Goal: Book appointment/travel/reservation

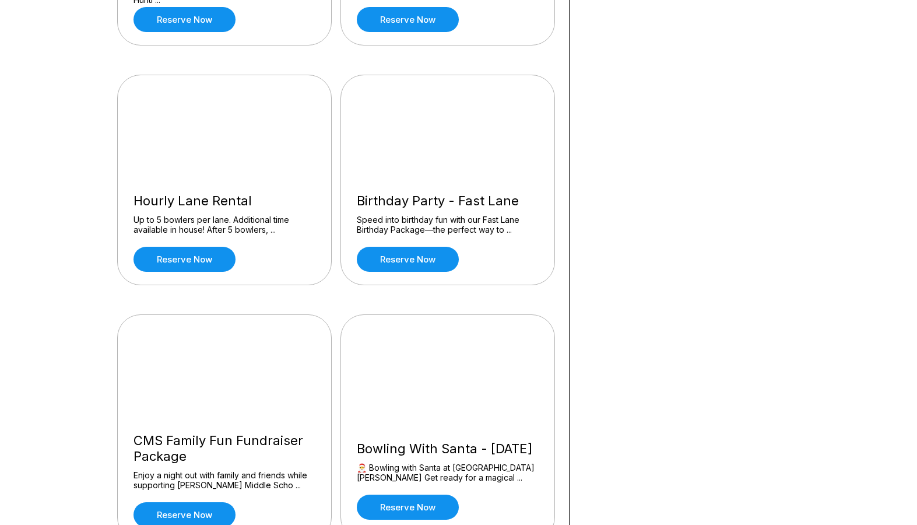
scroll to position [525, 0]
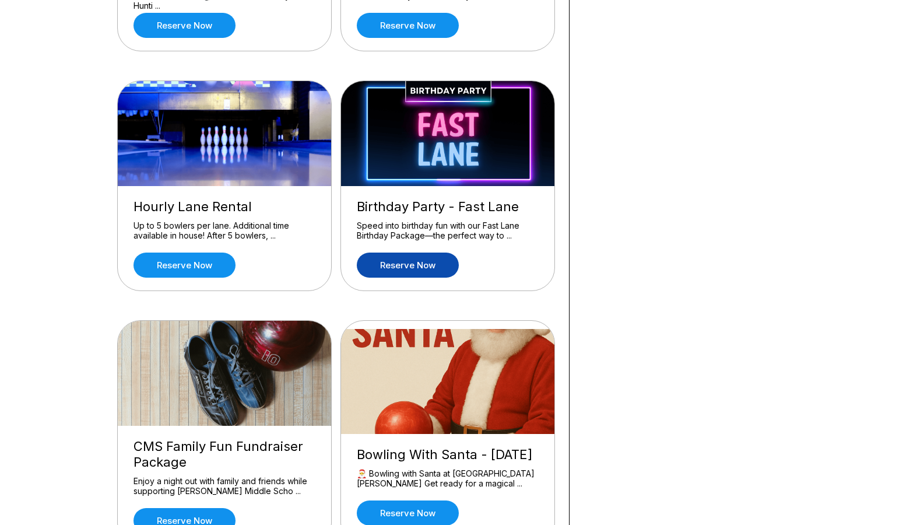
click at [420, 266] on link "Reserve now" at bounding box center [408, 264] width 102 height 25
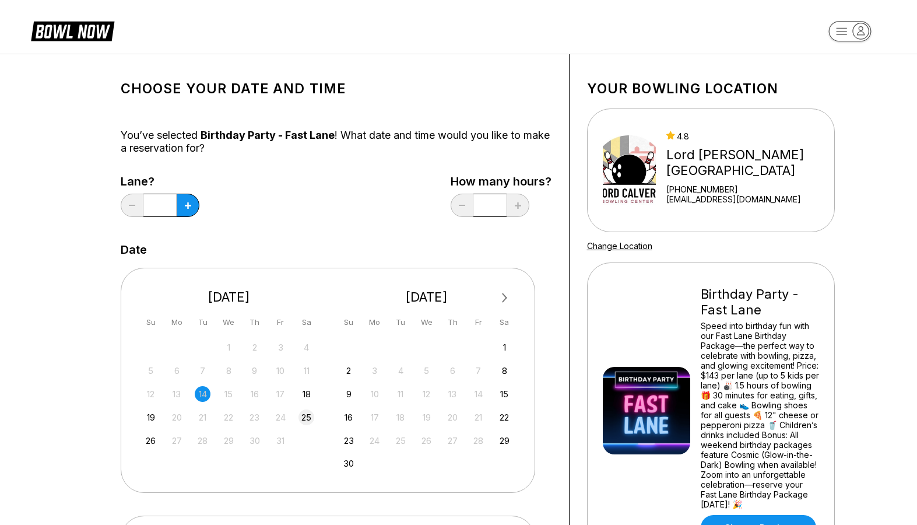
click at [306, 417] on div "25" at bounding box center [306, 417] width 16 height 16
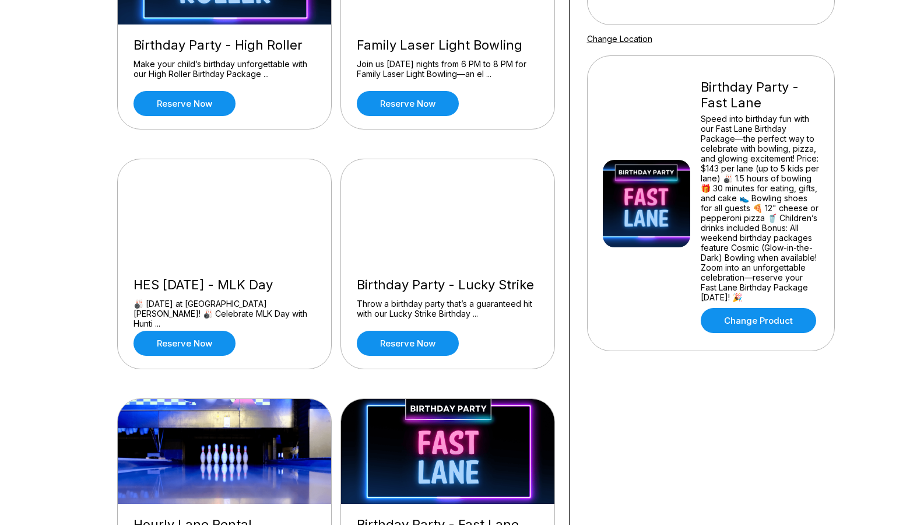
scroll to position [350, 0]
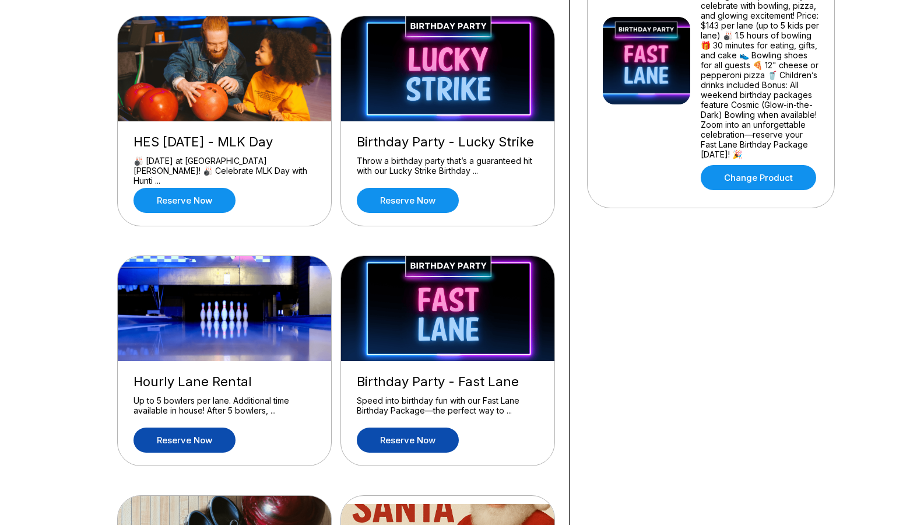
click at [193, 445] on link "Reserve now" at bounding box center [184, 439] width 102 height 25
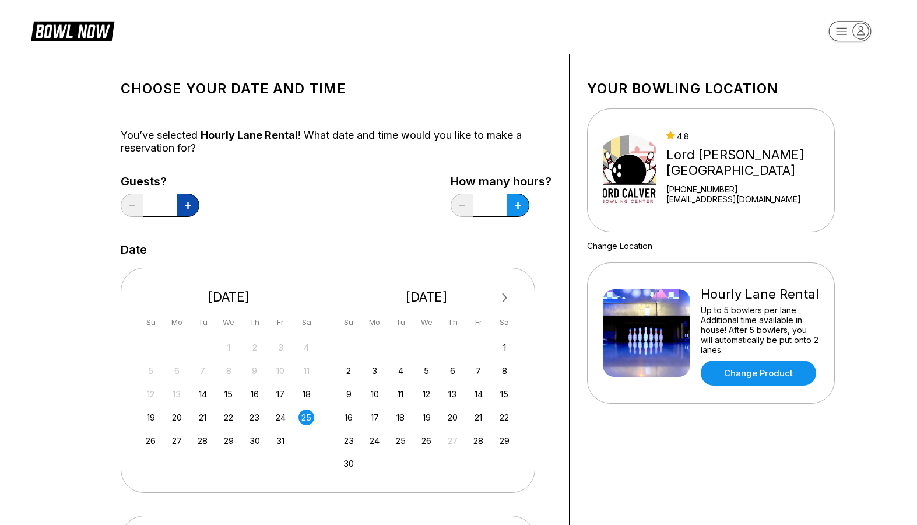
click at [188, 207] on icon at bounding box center [188, 205] width 6 height 6
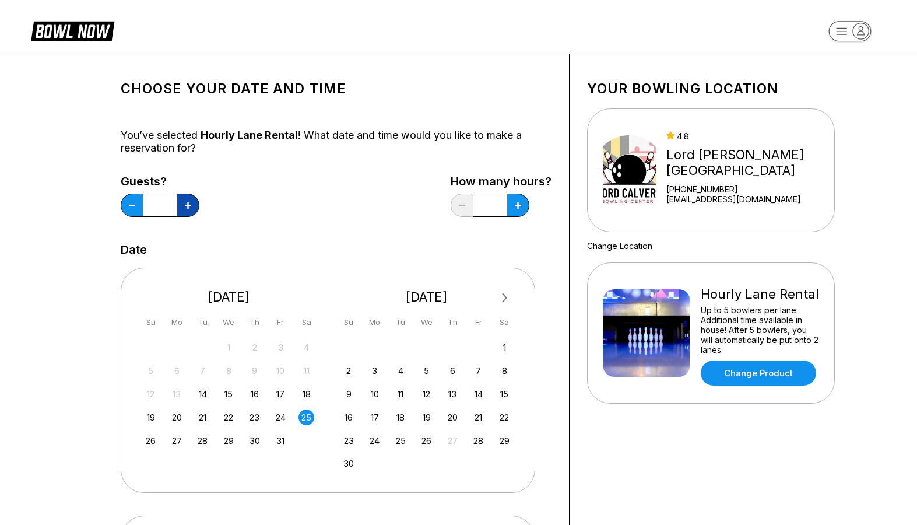
click at [188, 207] on icon at bounding box center [188, 205] width 6 height 6
click at [127, 206] on button at bounding box center [132, 204] width 23 height 23
type input "*"
click at [511, 201] on button at bounding box center [517, 204] width 23 height 23
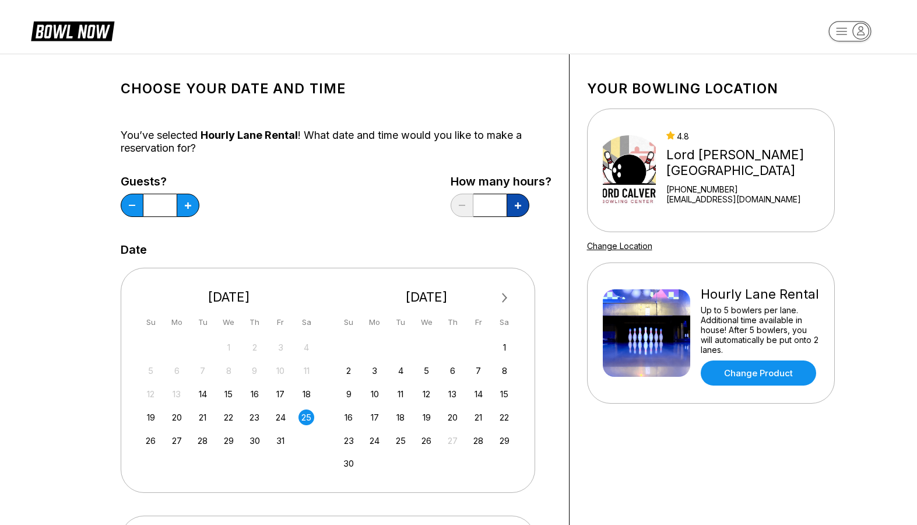
type input "***"
click at [304, 416] on div "25" at bounding box center [306, 417] width 16 height 16
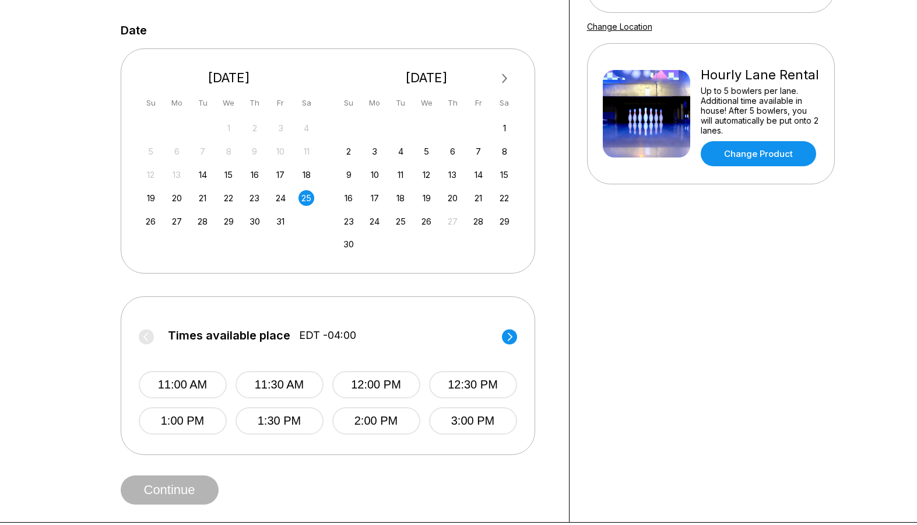
scroll to position [233, 0]
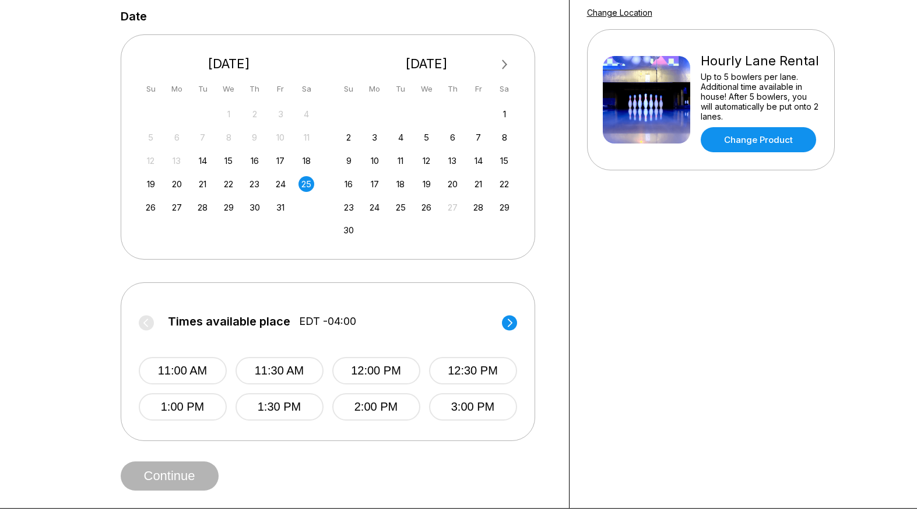
click at [511, 322] on icon at bounding box center [509, 322] width 5 height 8
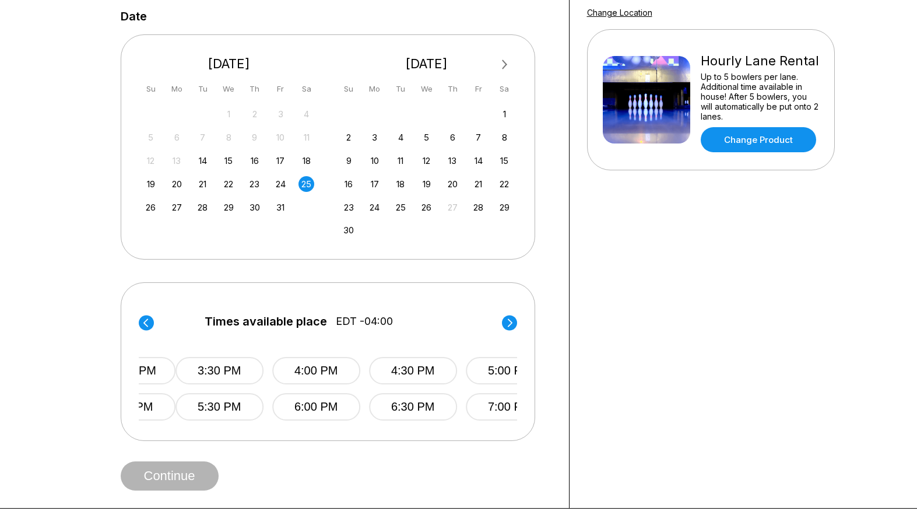
click at [511, 322] on icon at bounding box center [509, 322] width 5 height 8
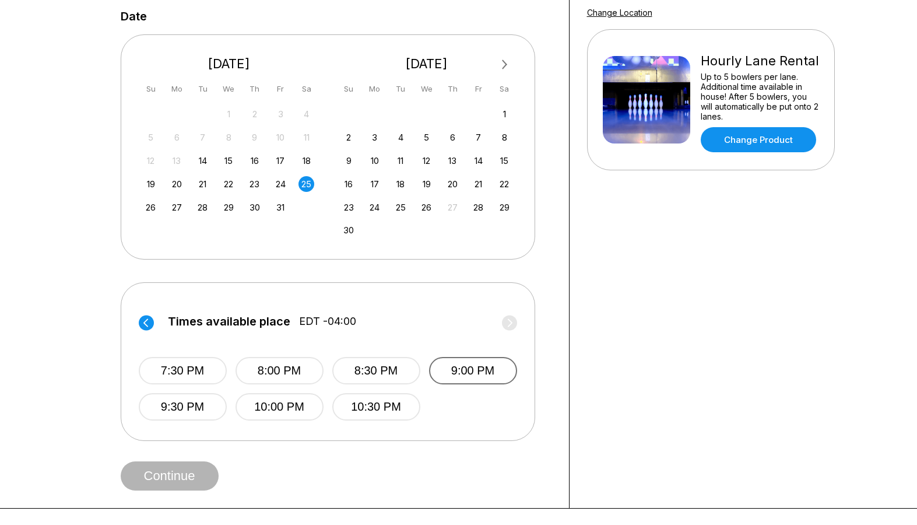
click at [464, 376] on button "9:00 PM" at bounding box center [473, 370] width 88 height 27
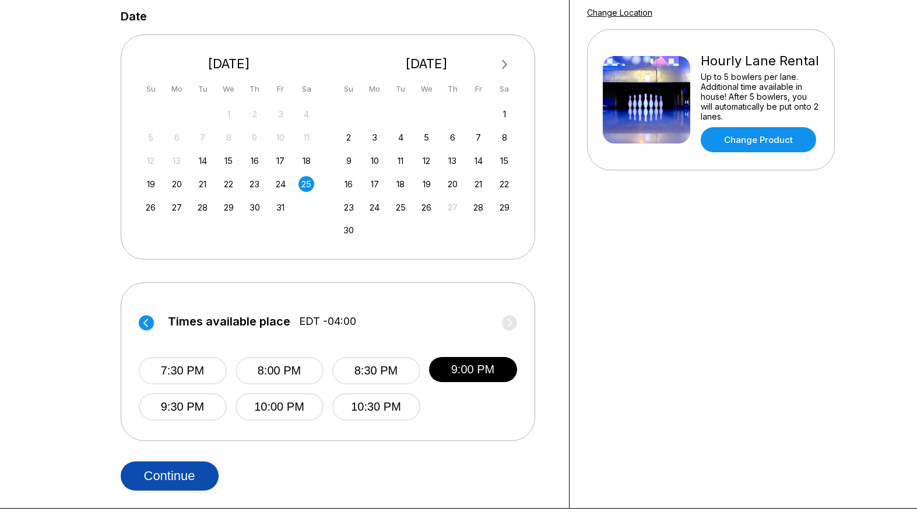
click at [164, 468] on button "Continue" at bounding box center [170, 475] width 98 height 29
